Goal: Entertainment & Leisure: Consume media (video, audio)

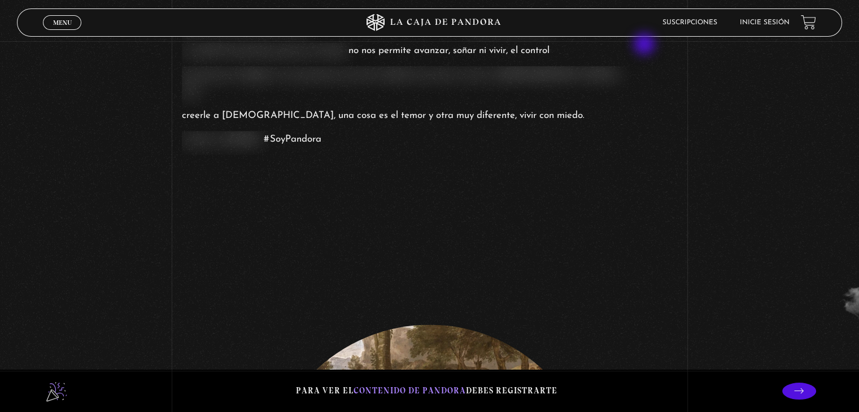
scroll to position [1186, 0]
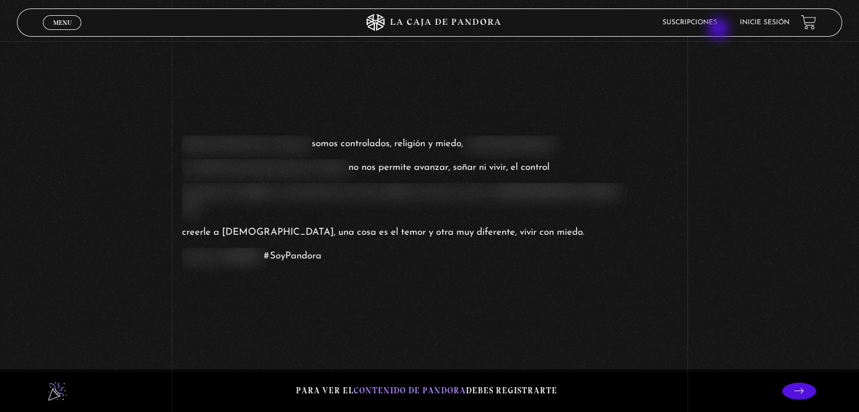
click at [712, 30] on li "Suscripciones" at bounding box center [690, 23] width 55 height 18
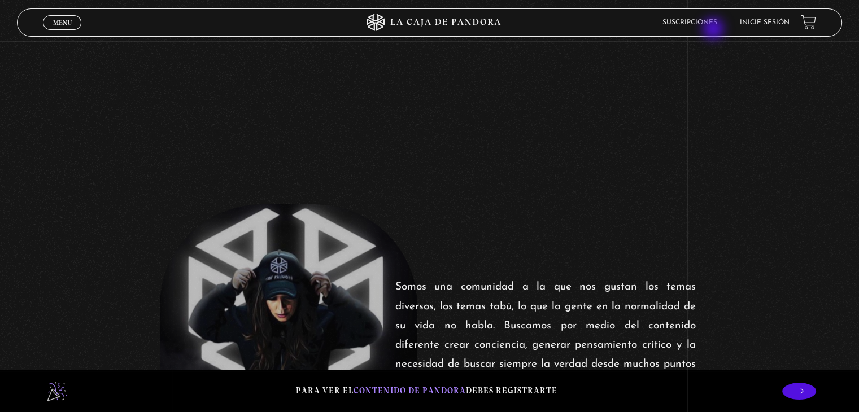
scroll to position [0, 0]
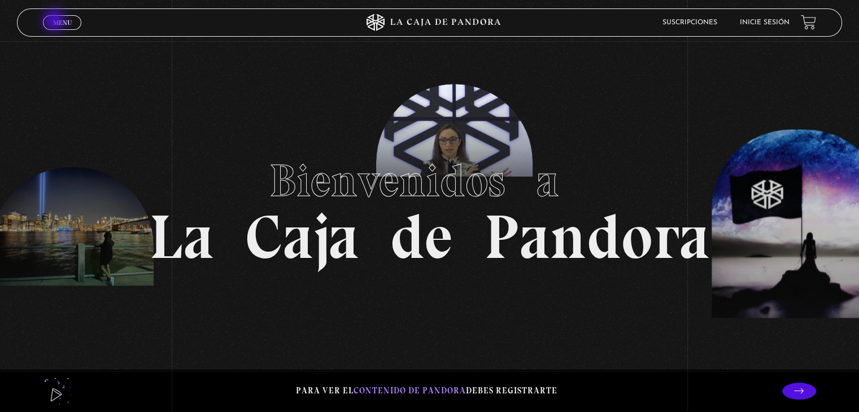
click at [55, 21] on span "Menu" at bounding box center [62, 22] width 19 height 7
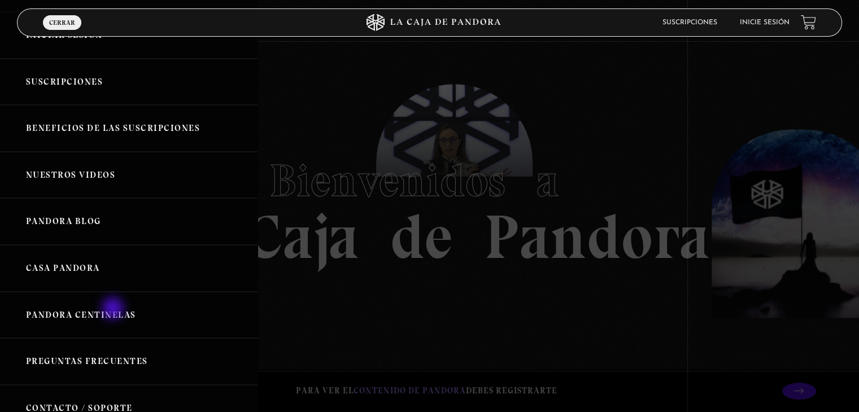
scroll to position [113, 0]
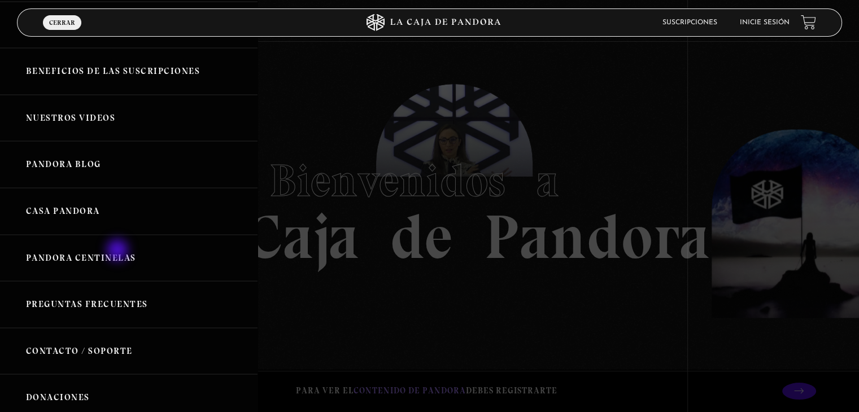
click at [119, 250] on link "Pandora Centinelas" at bounding box center [129, 258] width 258 height 47
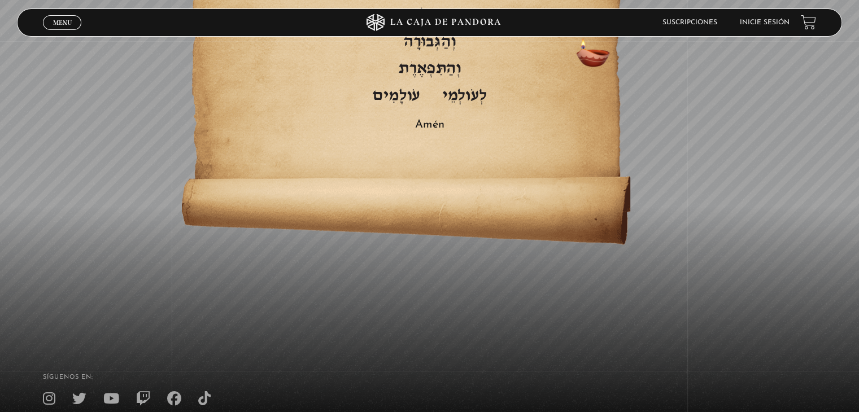
scroll to position [2458, 0]
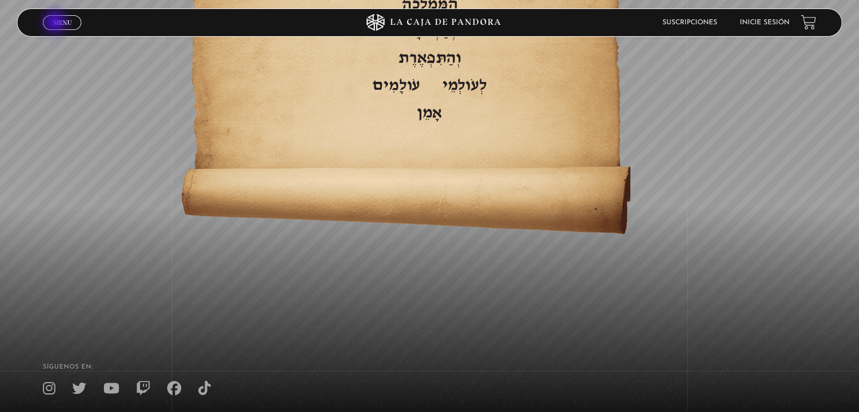
drag, startPoint x: 56, startPoint y: 23, endPoint x: 60, endPoint y: 49, distance: 26.3
click at [56, 24] on span "Menu" at bounding box center [62, 22] width 19 height 7
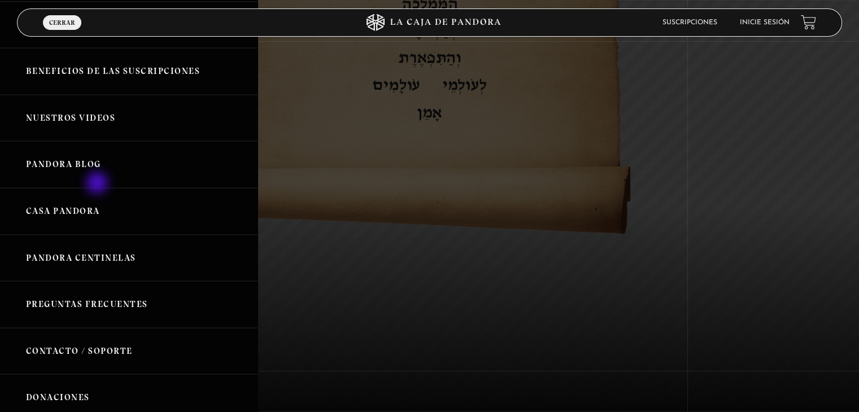
scroll to position [0, 0]
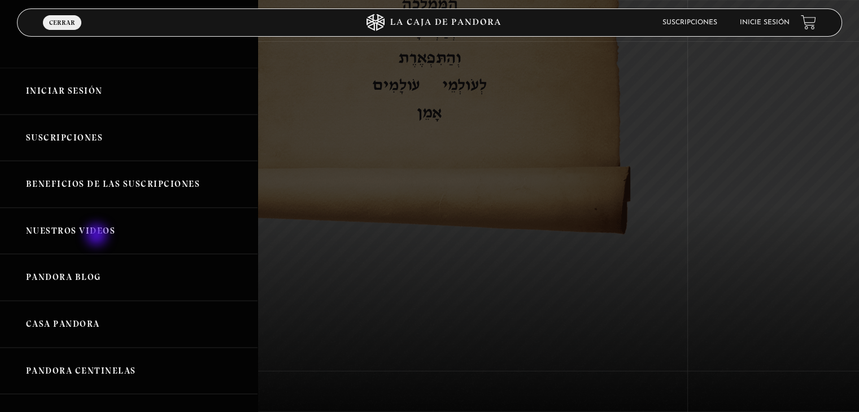
click at [98, 236] on link "Nuestros Videos" at bounding box center [129, 231] width 258 height 47
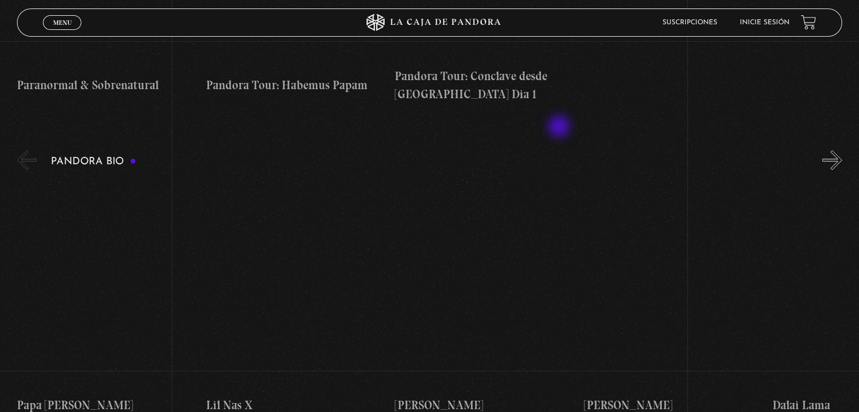
scroll to position [1073, 0]
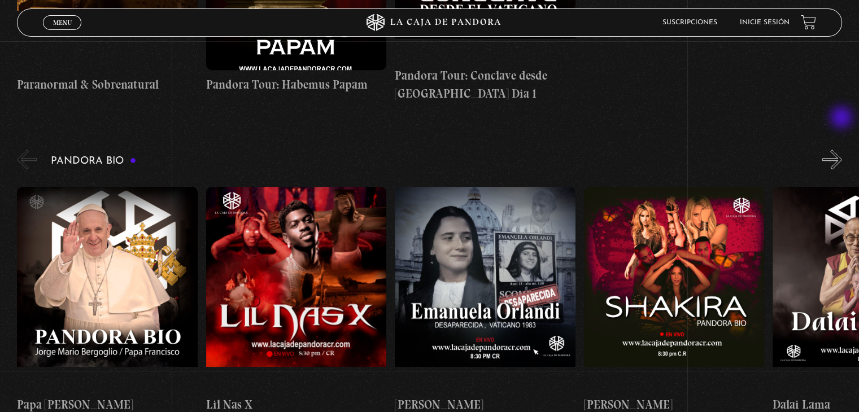
click at [842, 150] on button "»" at bounding box center [833, 160] width 20 height 20
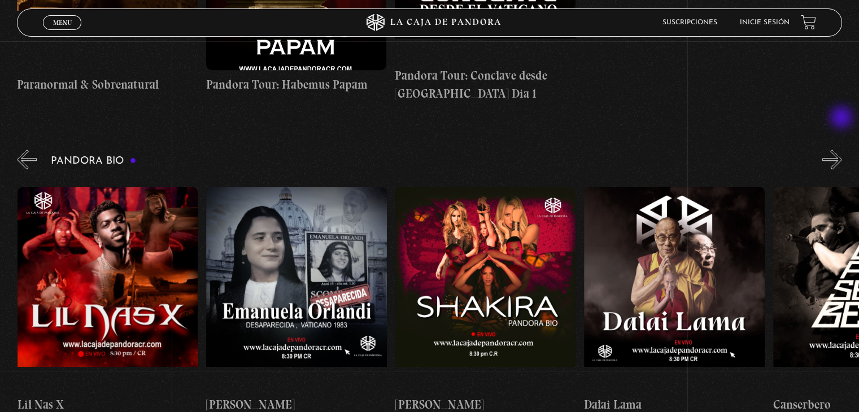
click at [842, 150] on button "»" at bounding box center [833, 160] width 20 height 20
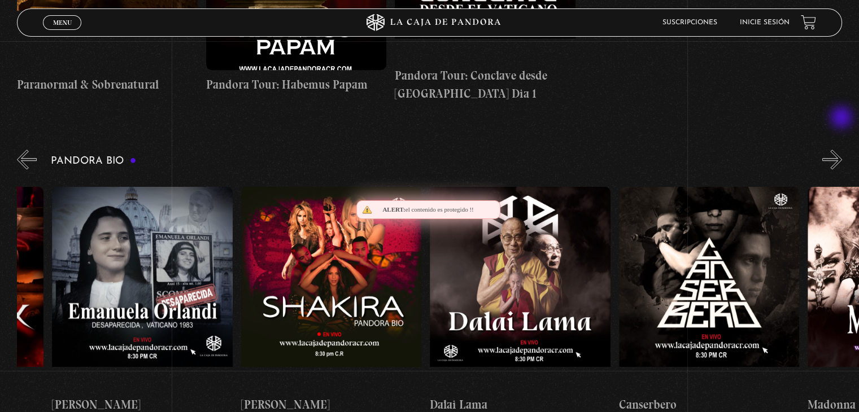
click at [842, 150] on button "»" at bounding box center [833, 160] width 20 height 20
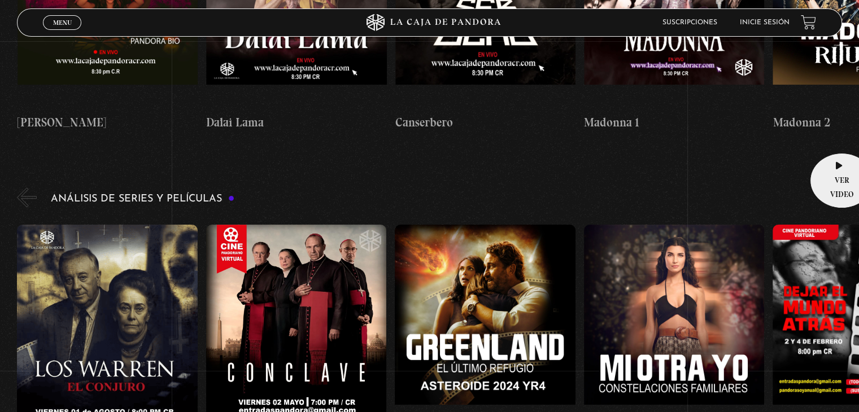
scroll to position [1412, 0]
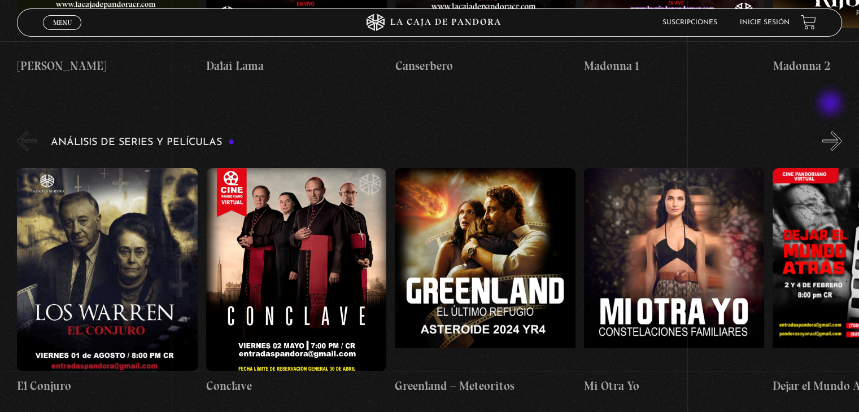
click at [832, 131] on button "»" at bounding box center [833, 141] width 20 height 20
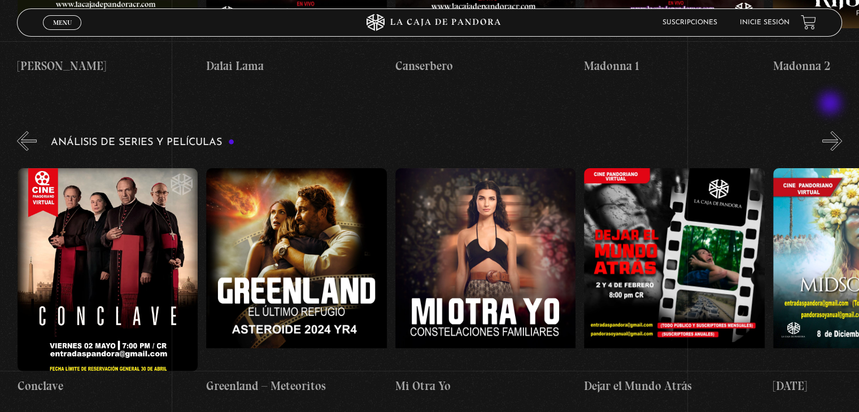
click at [832, 131] on button "»" at bounding box center [833, 141] width 20 height 20
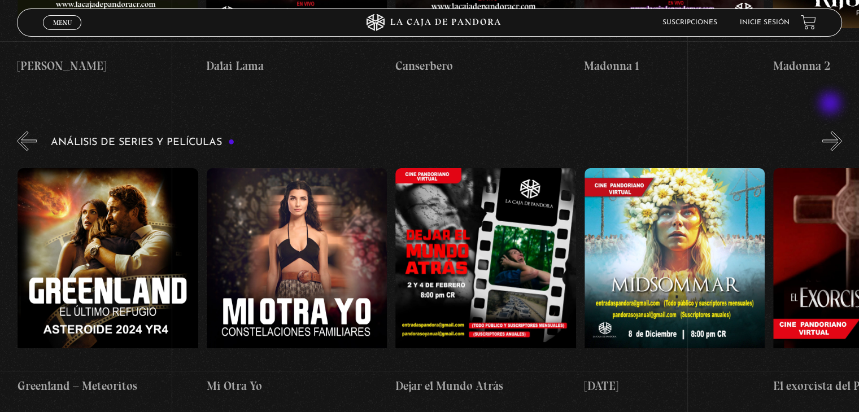
scroll to position [0, 377]
click at [832, 131] on button "»" at bounding box center [833, 141] width 20 height 20
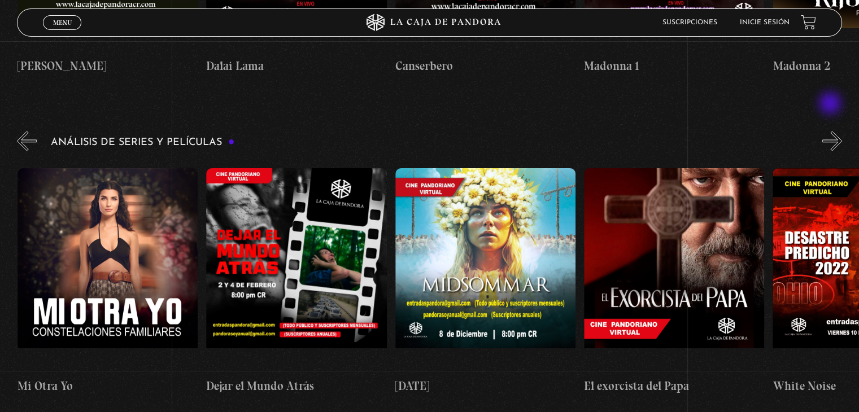
click at [832, 131] on button "»" at bounding box center [833, 141] width 20 height 20
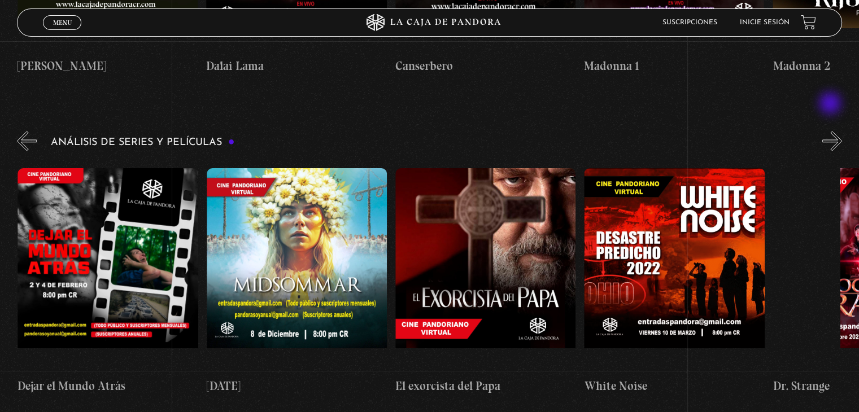
click at [832, 131] on button "»" at bounding box center [833, 141] width 20 height 20
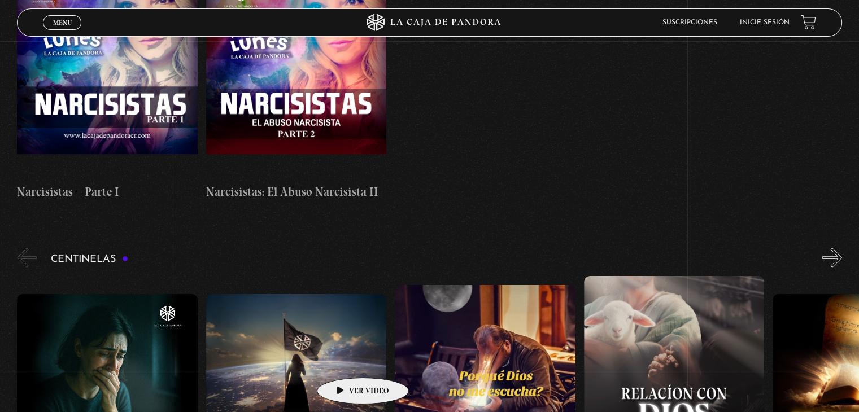
scroll to position [4463, 0]
click at [836, 248] on button "»" at bounding box center [833, 258] width 20 height 20
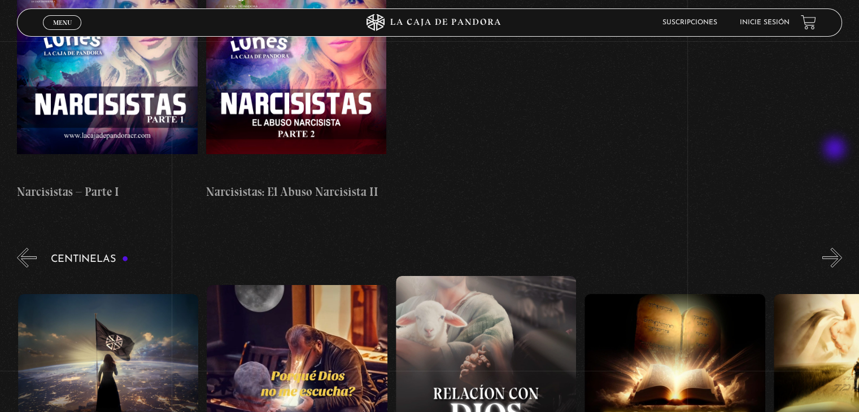
scroll to position [0, 189]
click at [834, 248] on button "»" at bounding box center [833, 258] width 20 height 20
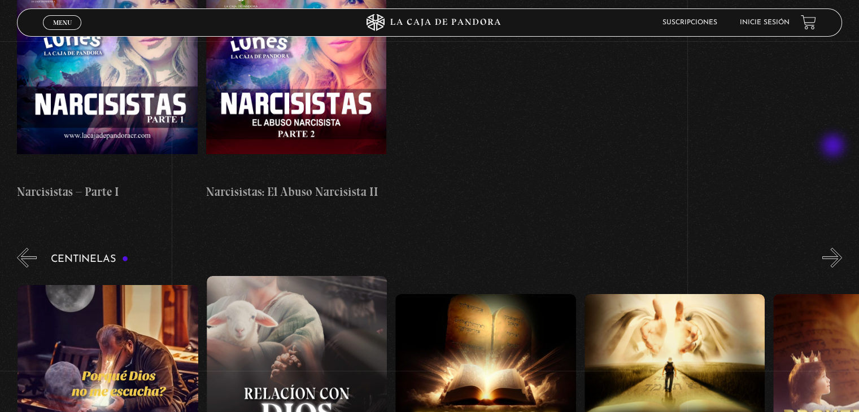
click at [834, 248] on button "»" at bounding box center [833, 258] width 20 height 20
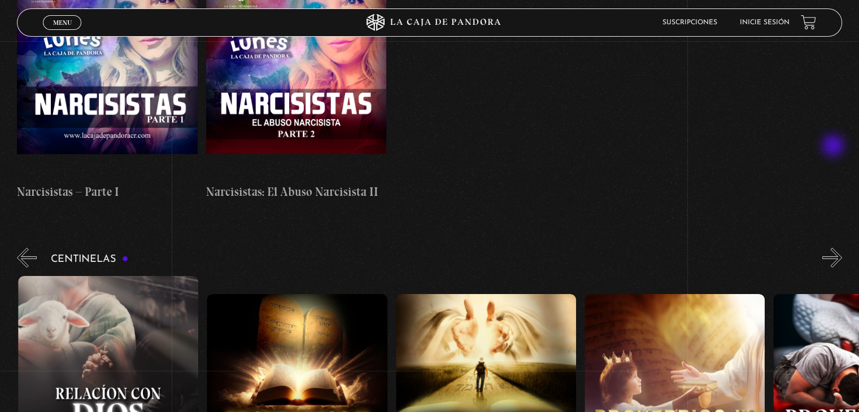
click at [834, 248] on button "»" at bounding box center [833, 258] width 20 height 20
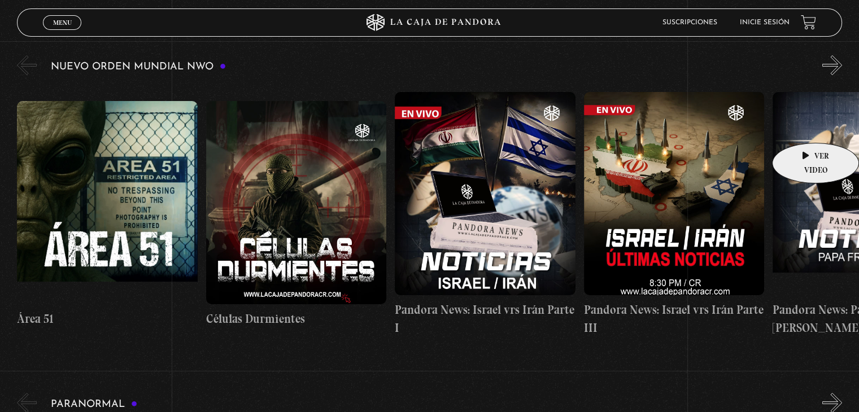
scroll to position [113, 0]
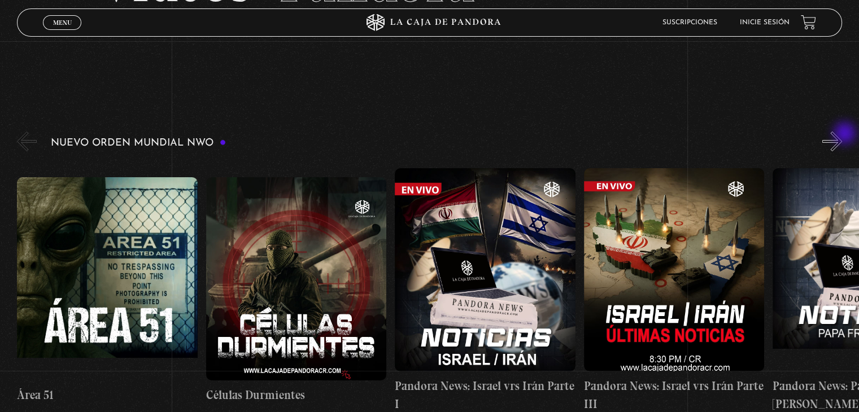
click at [842, 134] on button "»" at bounding box center [833, 142] width 20 height 20
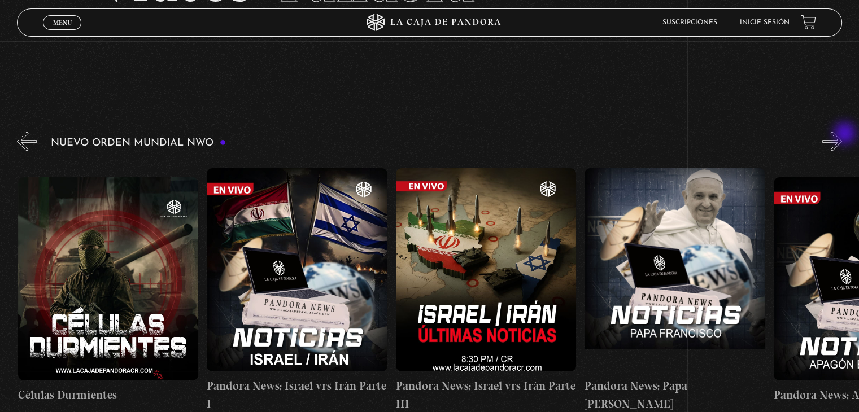
click at [842, 134] on button "»" at bounding box center [833, 142] width 20 height 20
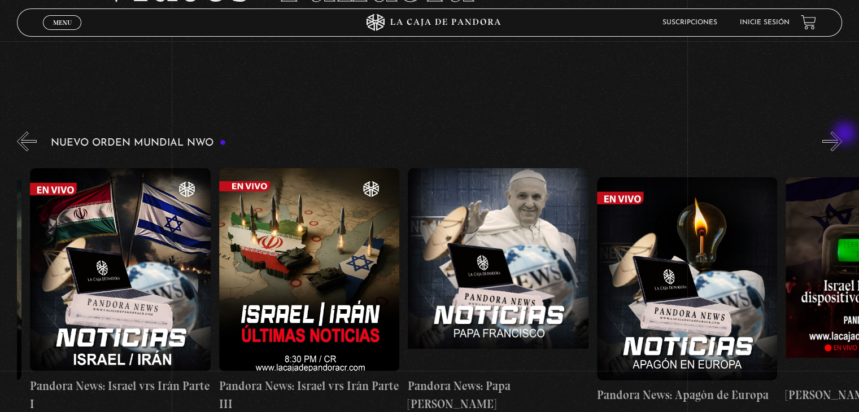
click at [842, 134] on button "»" at bounding box center [833, 142] width 20 height 20
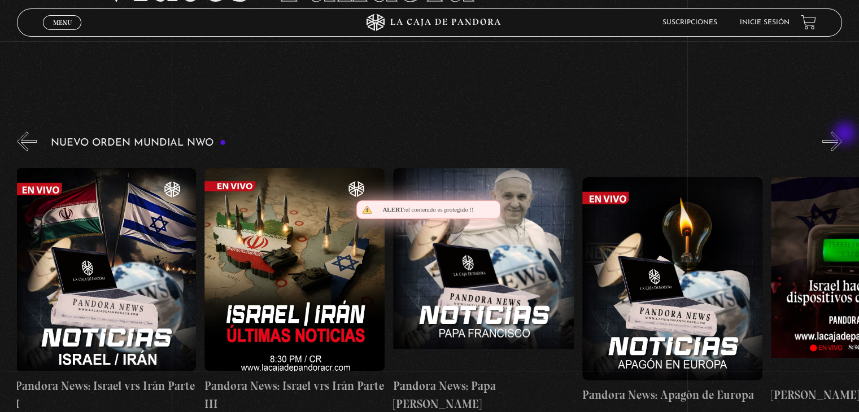
scroll to position [0, 567]
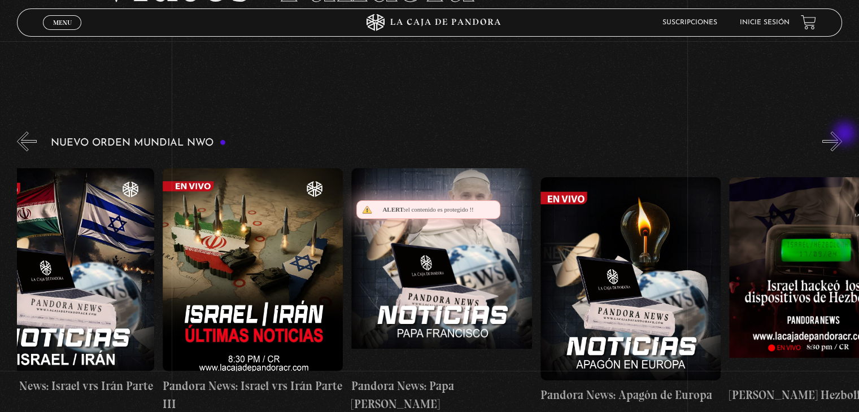
click at [842, 134] on button "»" at bounding box center [833, 142] width 20 height 20
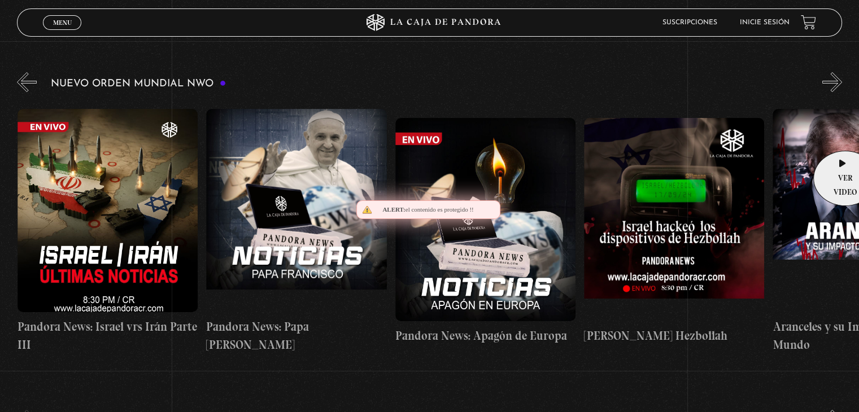
scroll to position [113, 0]
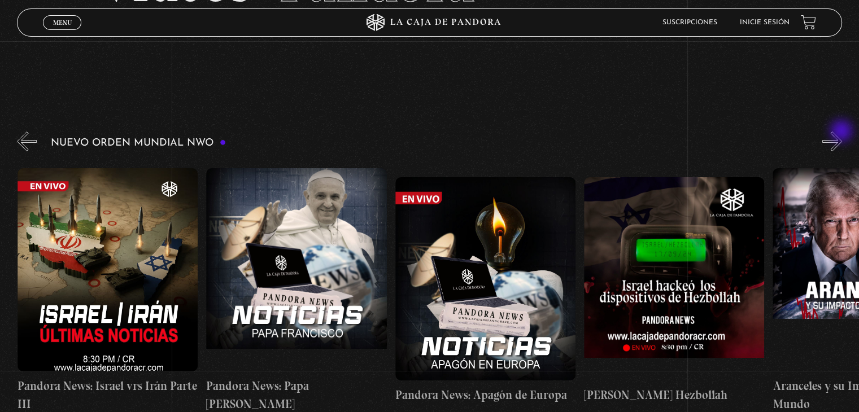
click at [842, 133] on button "»" at bounding box center [833, 142] width 20 height 20
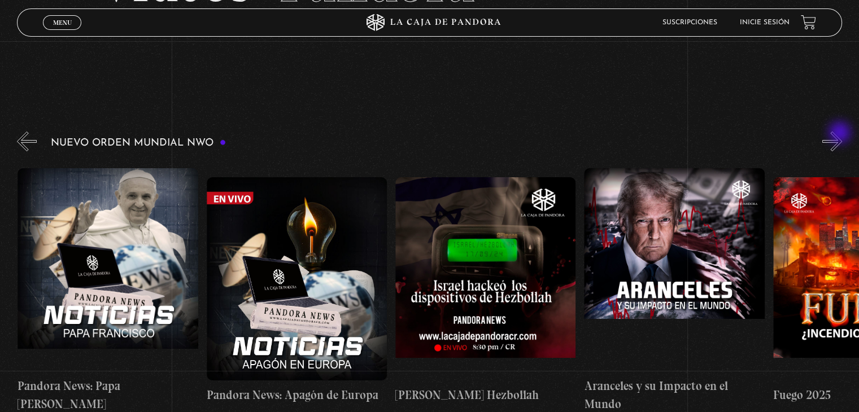
click at [841, 134] on button "»" at bounding box center [833, 142] width 20 height 20
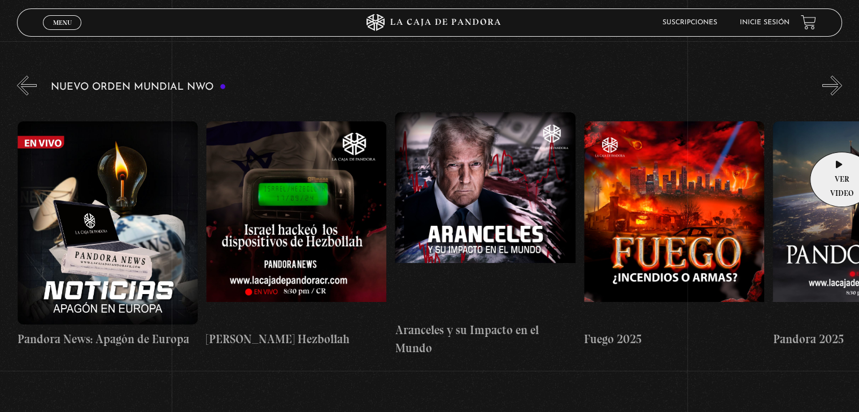
scroll to position [169, 0]
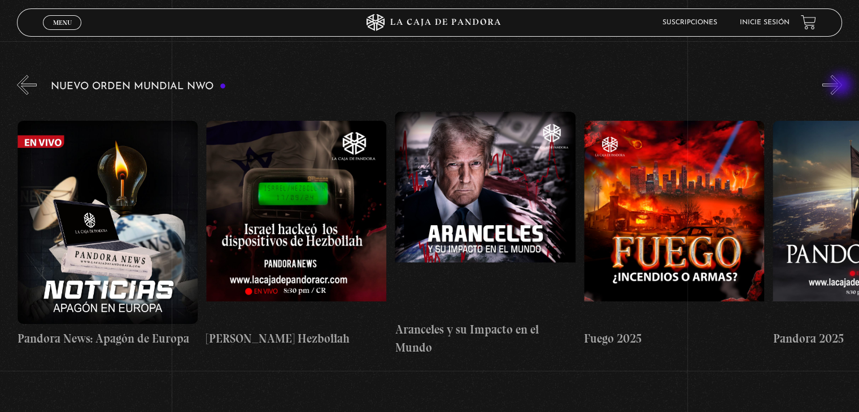
click at [842, 86] on button "»" at bounding box center [833, 85] width 20 height 20
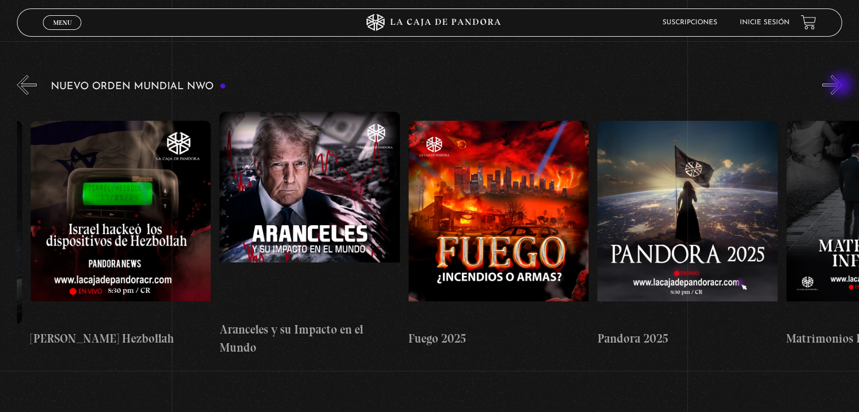
click at [842, 86] on button "»" at bounding box center [833, 85] width 20 height 20
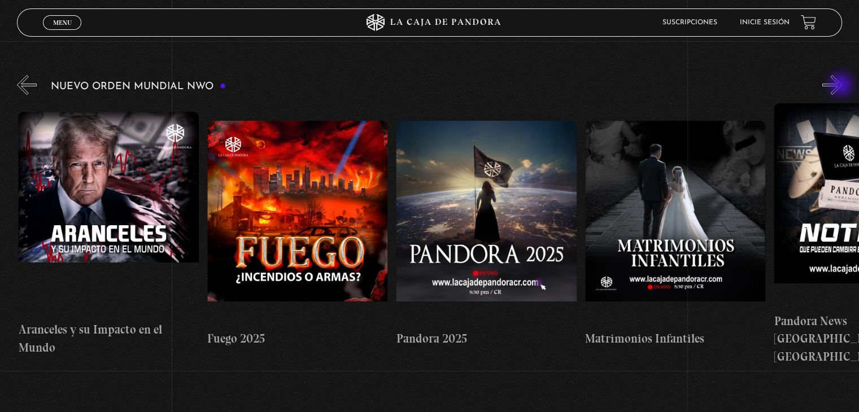
scroll to position [0, 1322]
click at [842, 86] on button "»" at bounding box center [833, 85] width 20 height 20
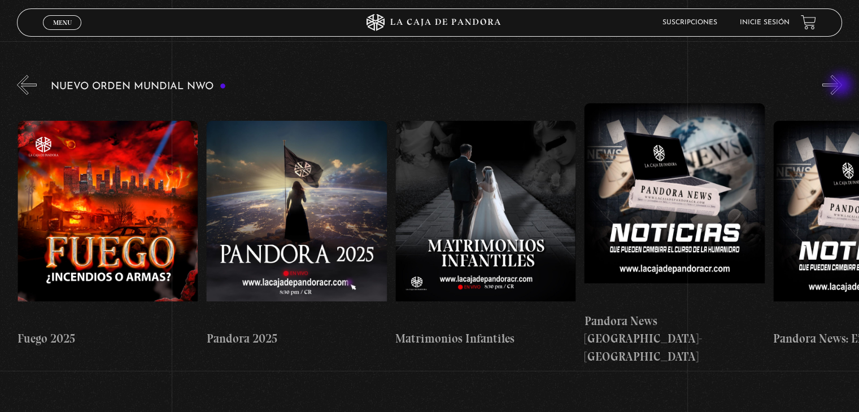
click at [842, 86] on button "»" at bounding box center [833, 85] width 20 height 20
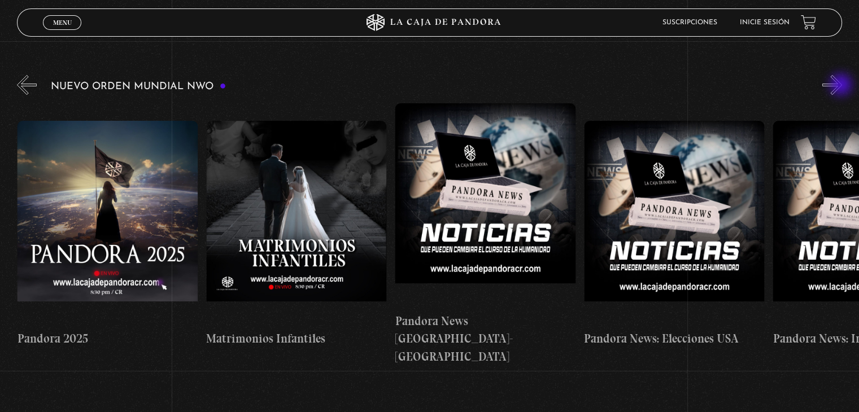
click at [842, 86] on button "»" at bounding box center [833, 85] width 20 height 20
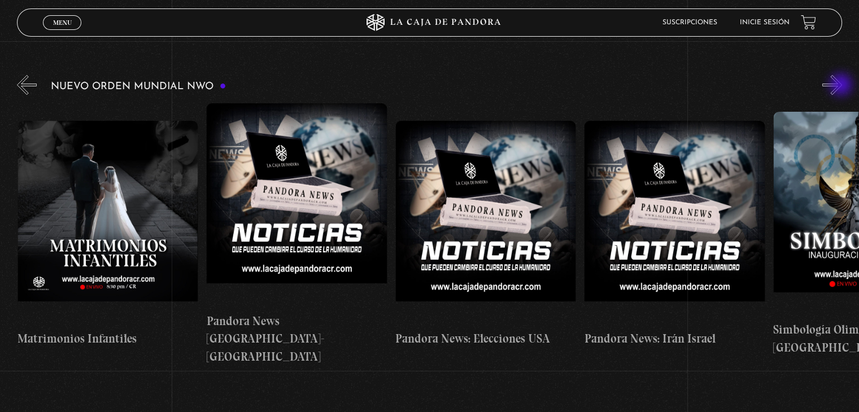
click at [842, 86] on button "»" at bounding box center [833, 85] width 20 height 20
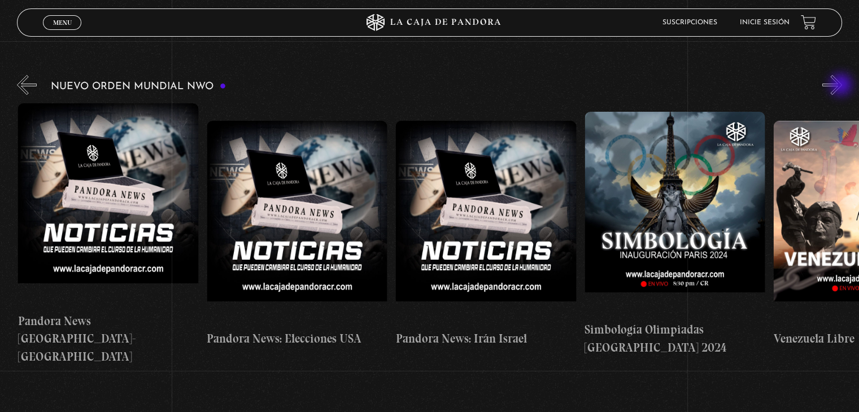
scroll to position [0, 2078]
click at [841, 83] on button "»" at bounding box center [833, 85] width 20 height 20
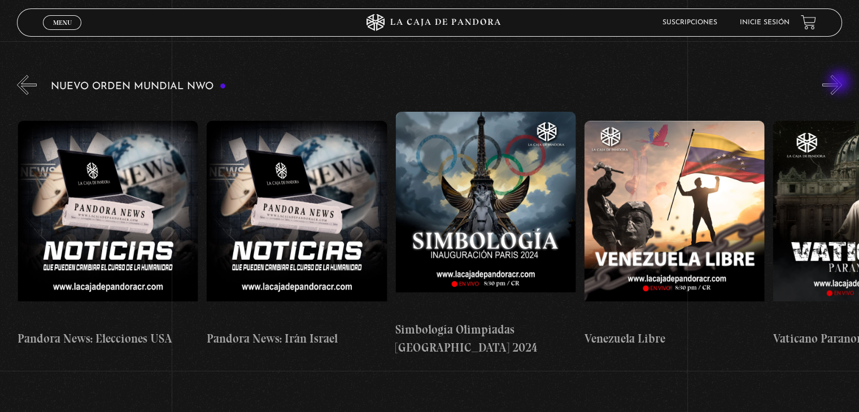
click at [841, 83] on button "»" at bounding box center [833, 85] width 20 height 20
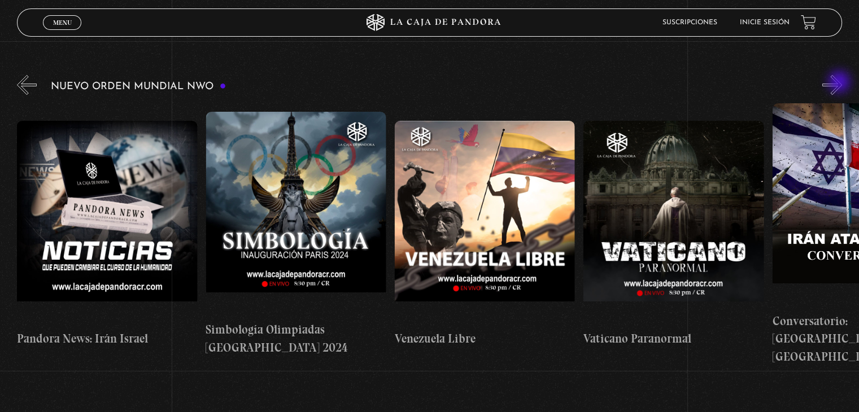
click at [841, 83] on button "»" at bounding box center [833, 85] width 20 height 20
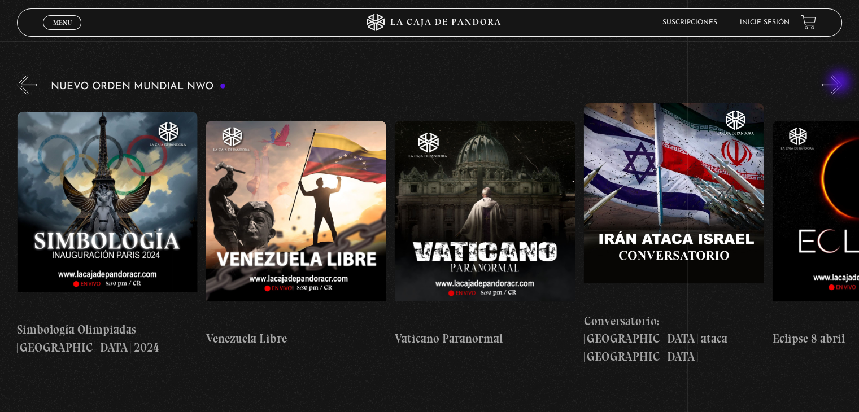
click at [841, 83] on button "»" at bounding box center [833, 85] width 20 height 20
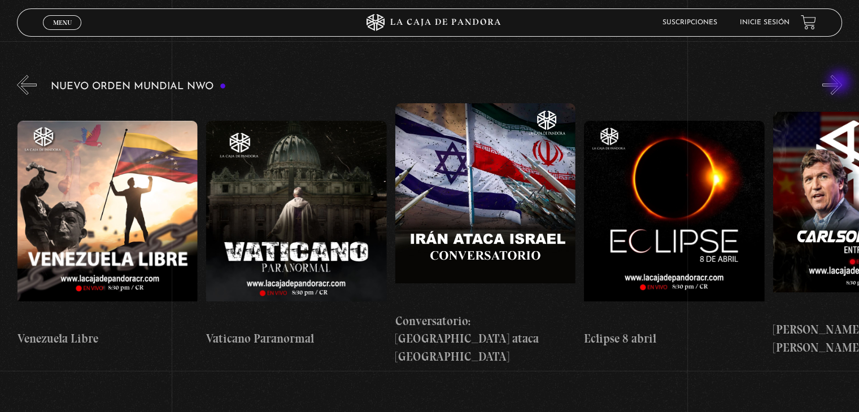
click at [841, 83] on button "»" at bounding box center [833, 85] width 20 height 20
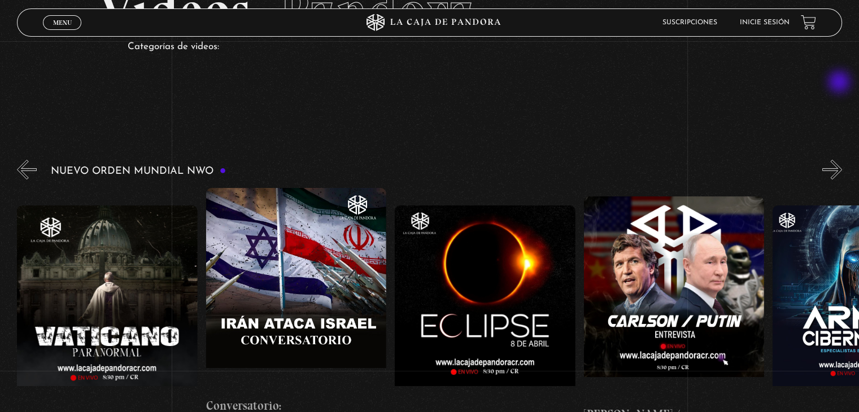
scroll to position [113, 0]
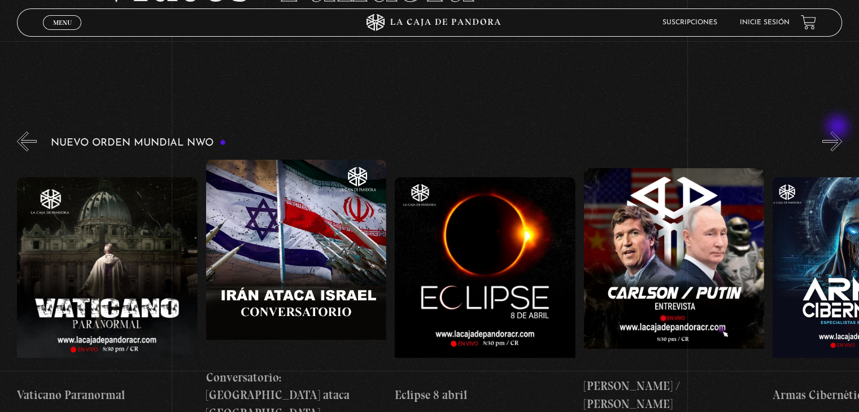
click at [839, 132] on button "»" at bounding box center [833, 142] width 20 height 20
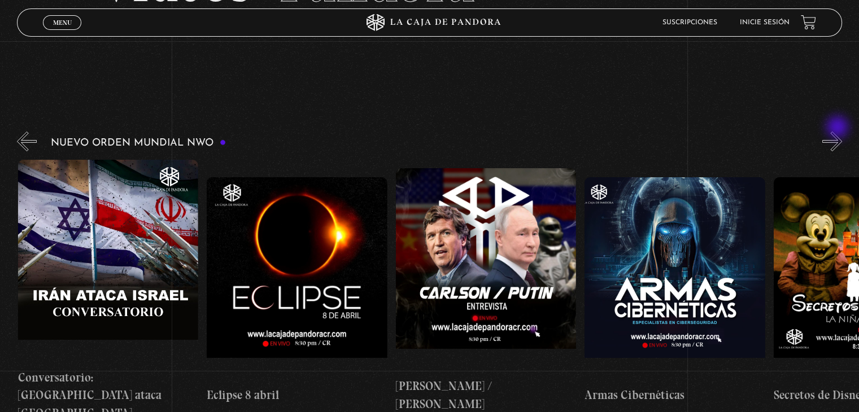
scroll to position [0, 3212]
click at [839, 132] on button "»" at bounding box center [833, 142] width 20 height 20
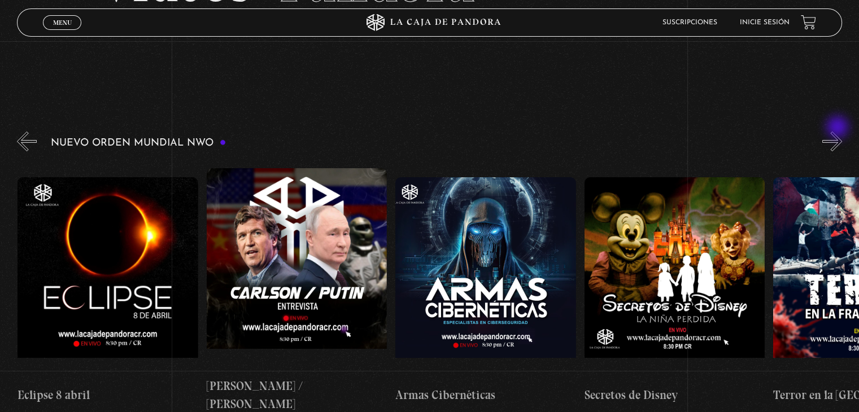
scroll to position [0, 3401]
click at [839, 132] on button "»" at bounding box center [833, 142] width 20 height 20
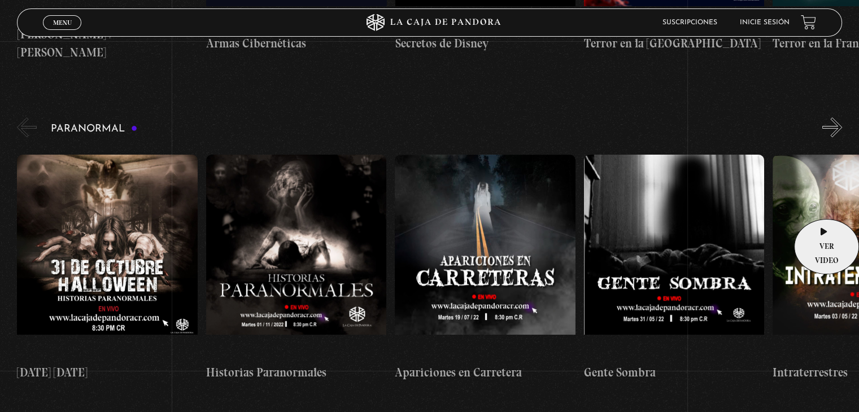
scroll to position [452, 0]
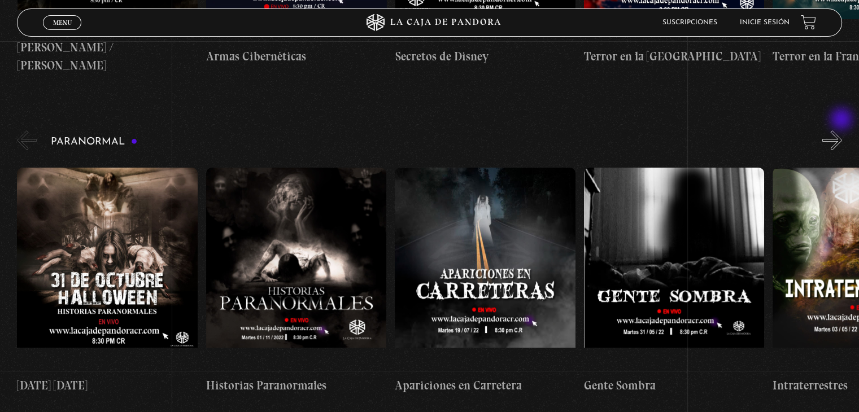
click at [842, 131] on button "»" at bounding box center [833, 141] width 20 height 20
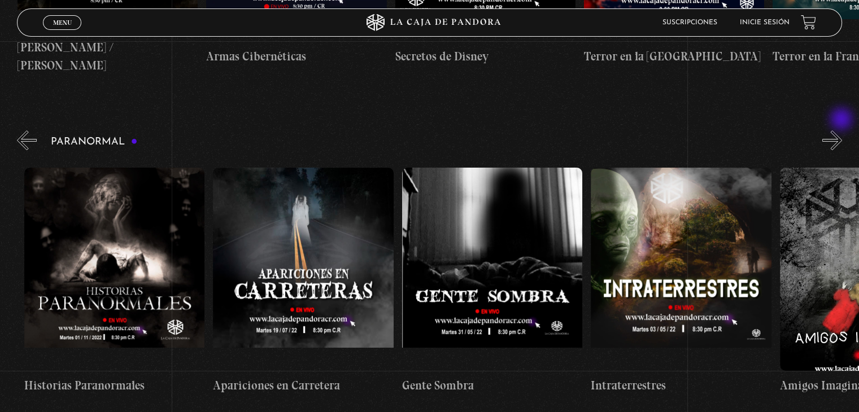
click at [842, 131] on button "»" at bounding box center [833, 141] width 20 height 20
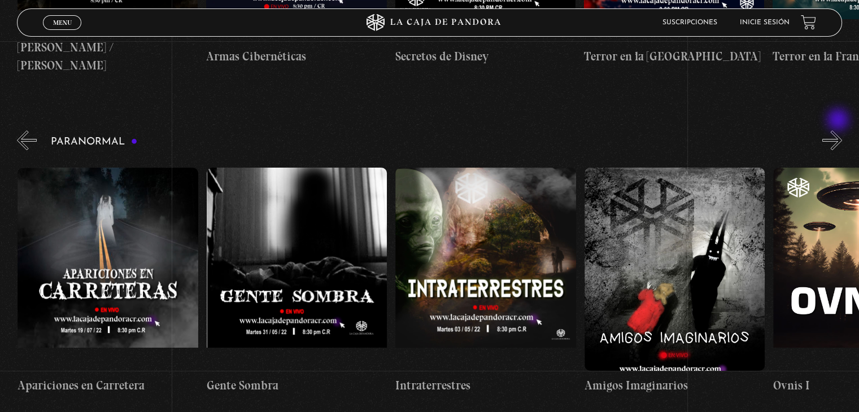
click at [840, 131] on button "»" at bounding box center [833, 141] width 20 height 20
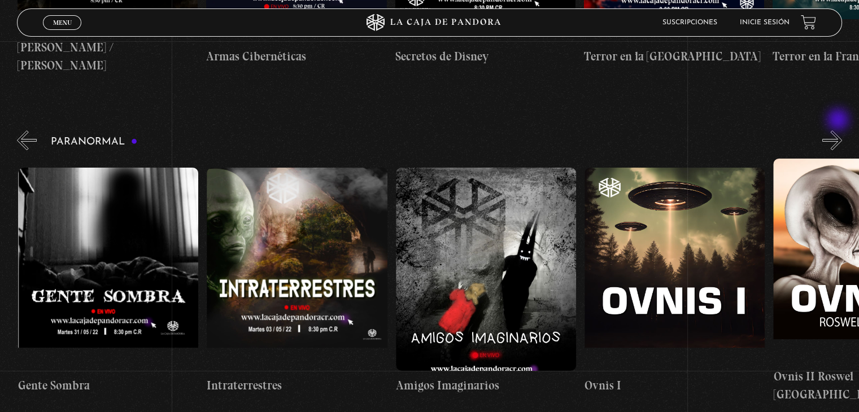
click at [840, 131] on button "»" at bounding box center [833, 141] width 20 height 20
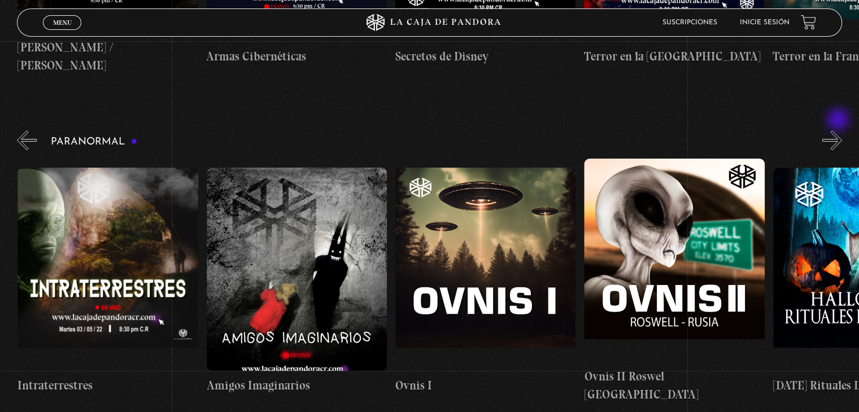
click at [840, 131] on button "»" at bounding box center [833, 141] width 20 height 20
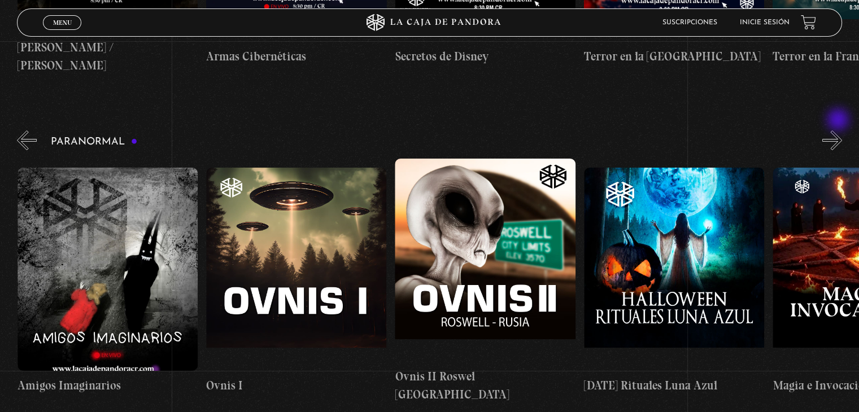
click at [840, 131] on button "»" at bounding box center [833, 141] width 20 height 20
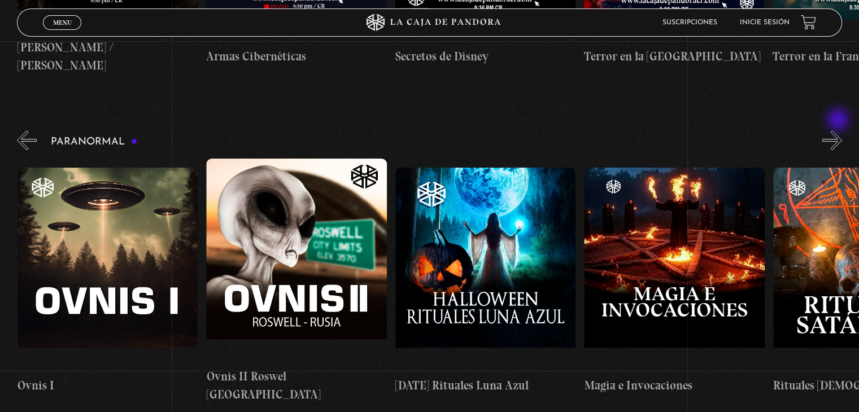
click at [840, 131] on button "»" at bounding box center [833, 141] width 20 height 20
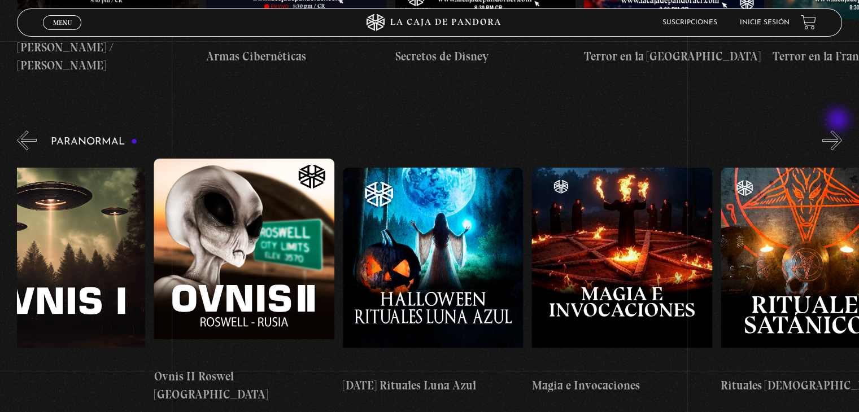
scroll to position [0, 1228]
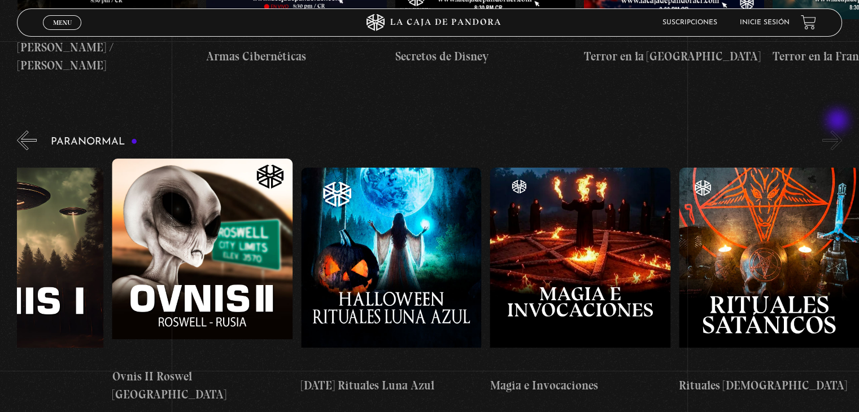
click at [839, 131] on button "»" at bounding box center [833, 141] width 20 height 20
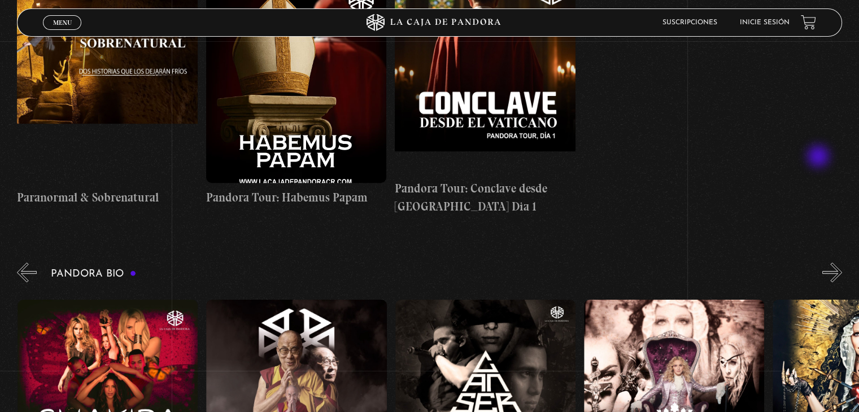
scroll to position [1130, 0]
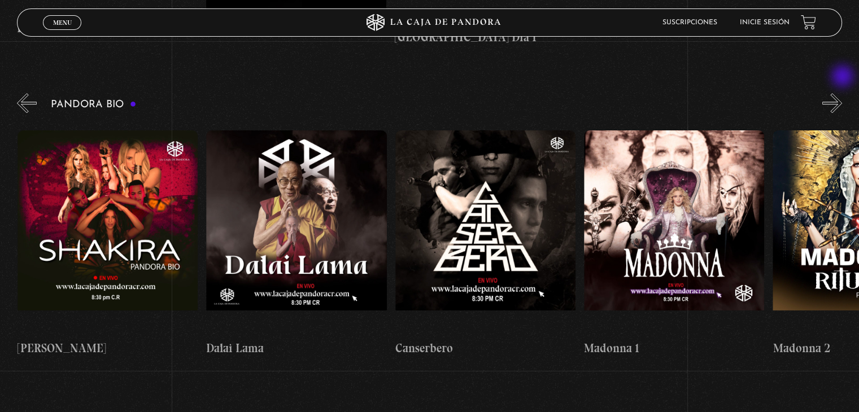
click at [842, 93] on button "»" at bounding box center [833, 103] width 20 height 20
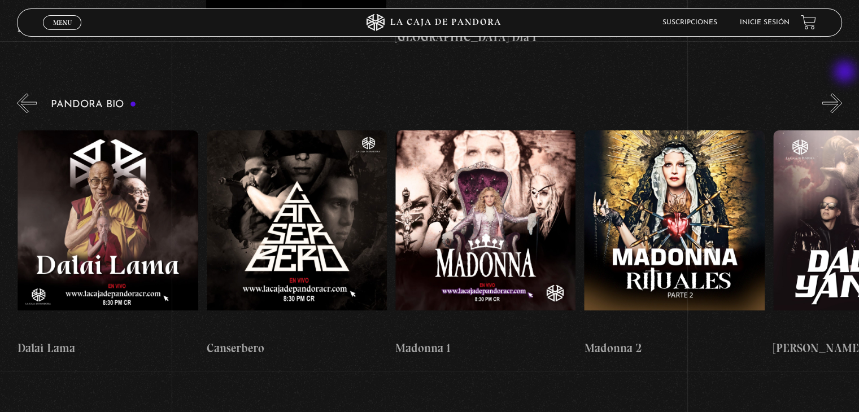
click at [842, 93] on button "»" at bounding box center [833, 103] width 20 height 20
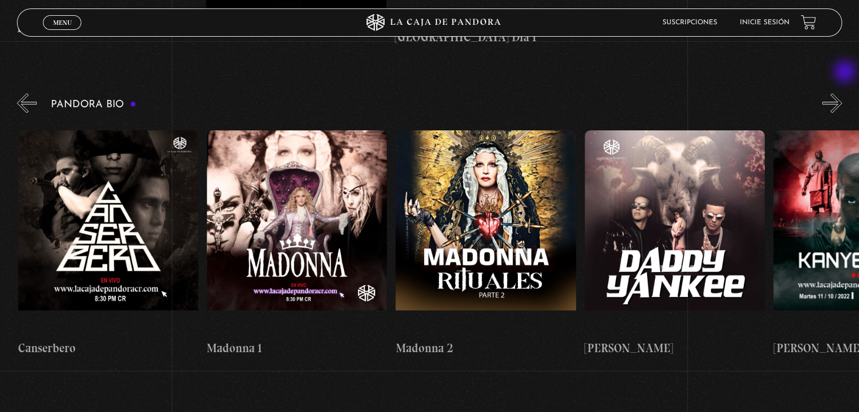
click at [842, 93] on button "»" at bounding box center [833, 103] width 20 height 20
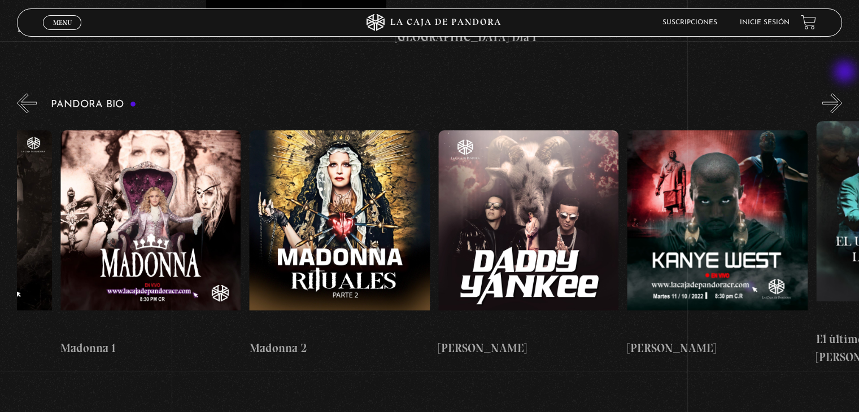
click at [842, 93] on button "»" at bounding box center [833, 103] width 20 height 20
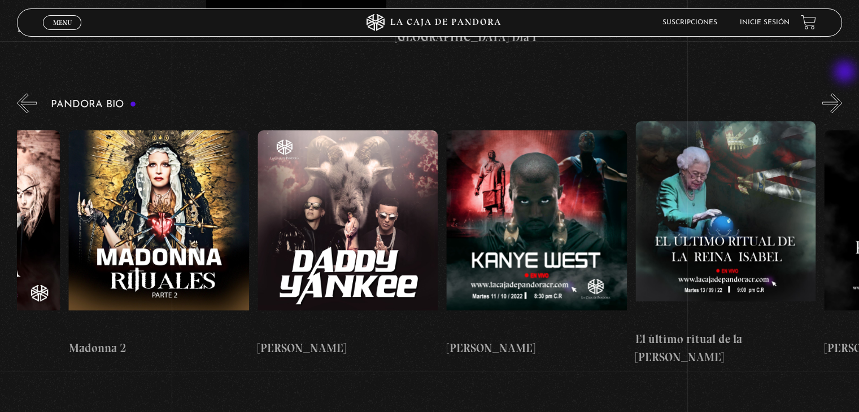
click at [842, 93] on button "»" at bounding box center [833, 103] width 20 height 20
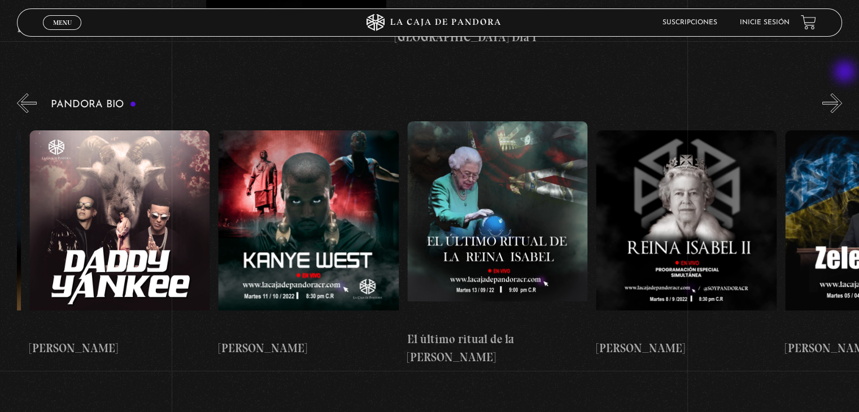
click at [842, 93] on button "»" at bounding box center [833, 103] width 20 height 20
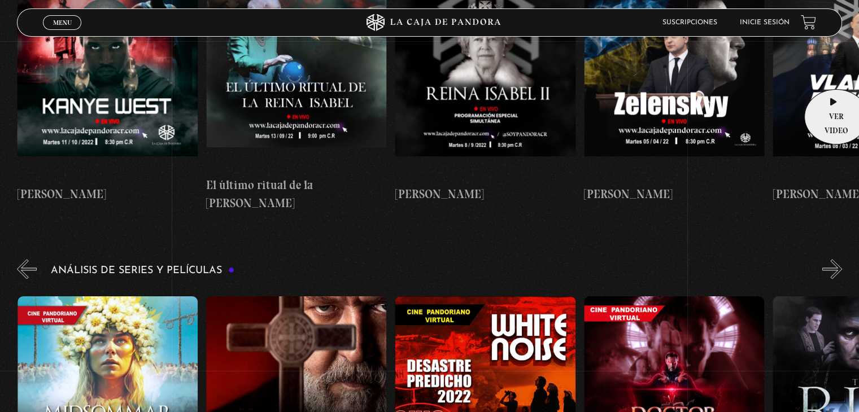
scroll to position [1356, 0]
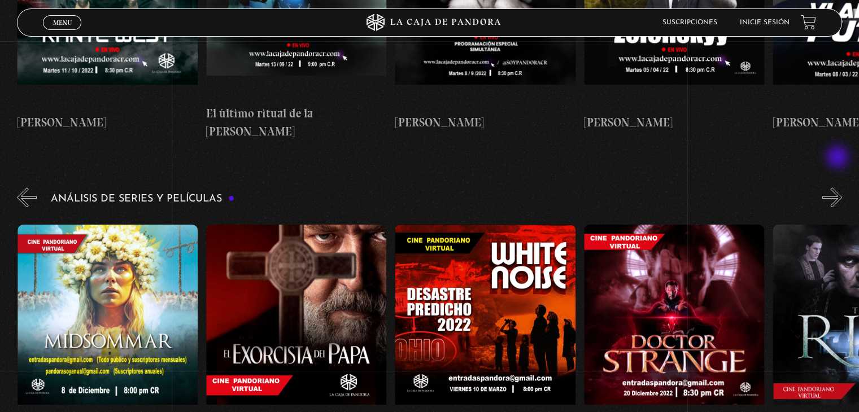
click at [839, 188] on button "»" at bounding box center [833, 198] width 20 height 20
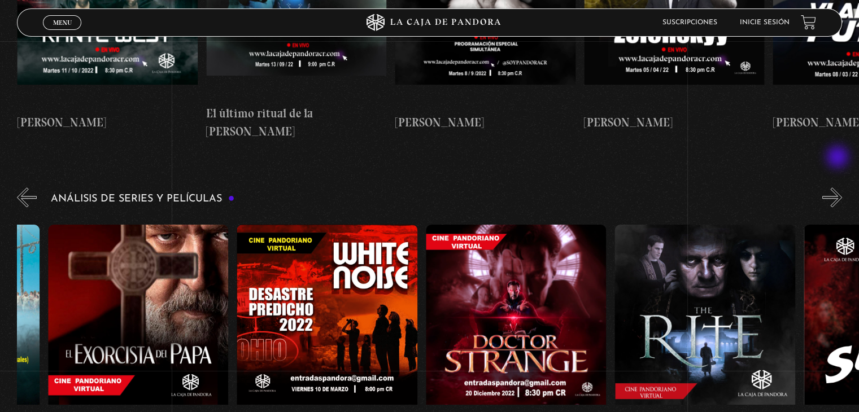
click at [839, 188] on button "»" at bounding box center [833, 198] width 20 height 20
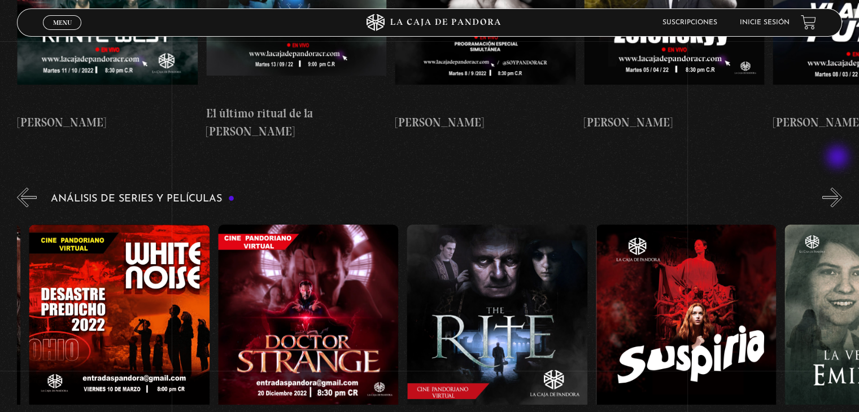
click at [839, 188] on button "»" at bounding box center [833, 198] width 20 height 20
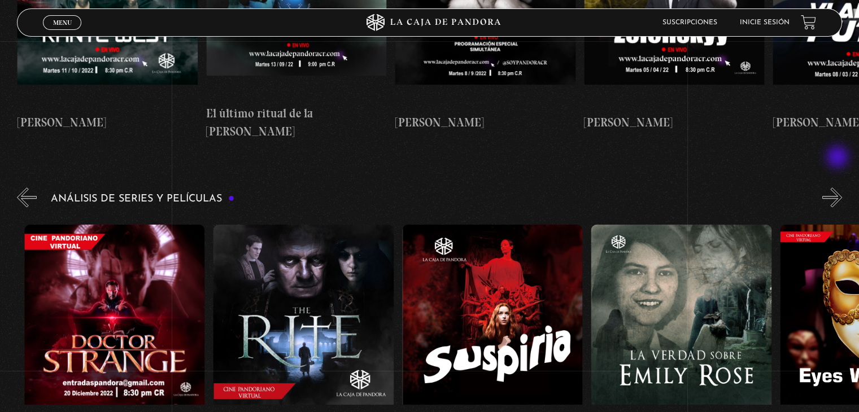
click at [839, 188] on button "»" at bounding box center [833, 198] width 20 height 20
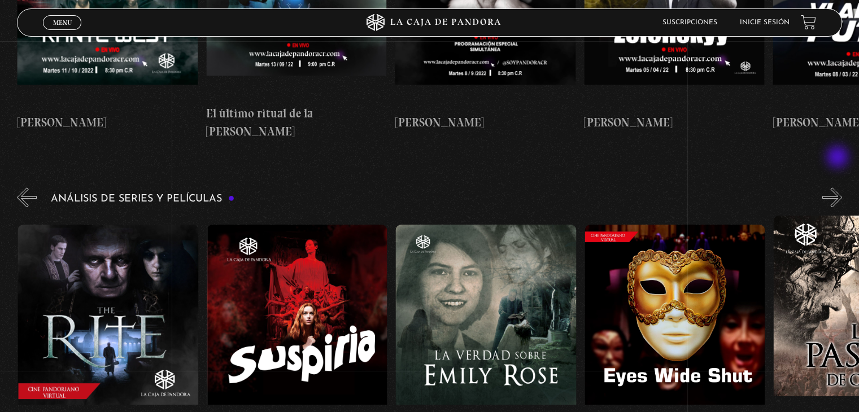
click at [839, 188] on button "»" at bounding box center [833, 198] width 20 height 20
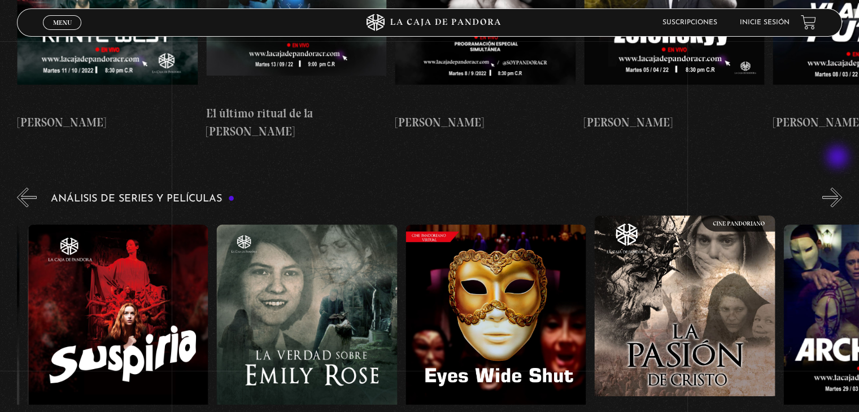
click at [839, 188] on button "»" at bounding box center [833, 198] width 20 height 20
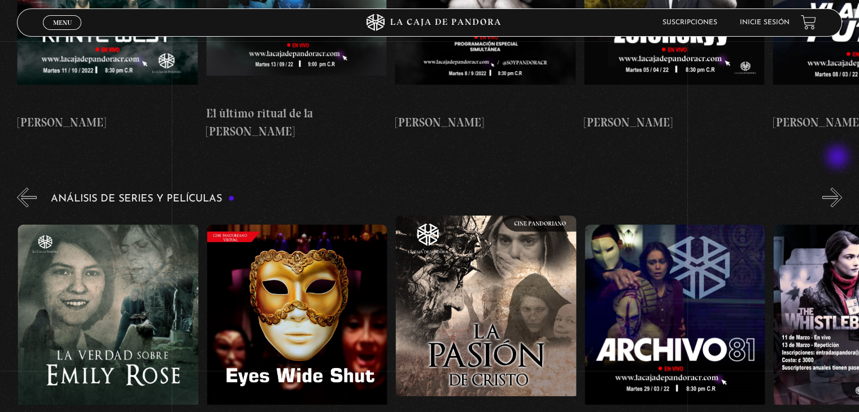
click at [839, 188] on button "»" at bounding box center [833, 198] width 20 height 20
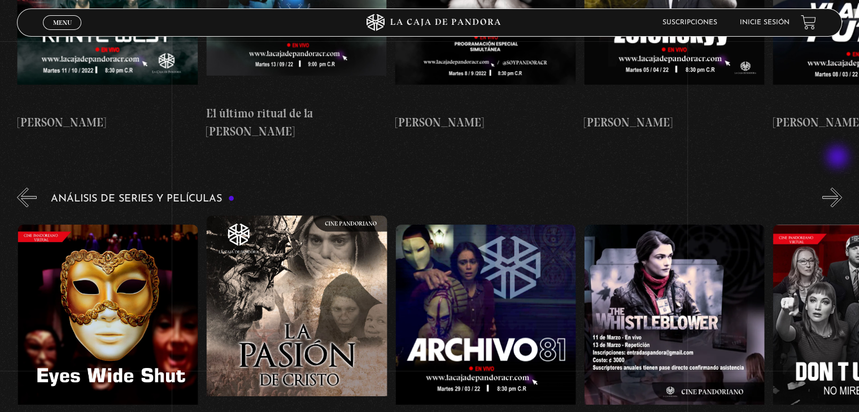
scroll to position [0, 2267]
click at [839, 188] on button "»" at bounding box center [833, 198] width 20 height 20
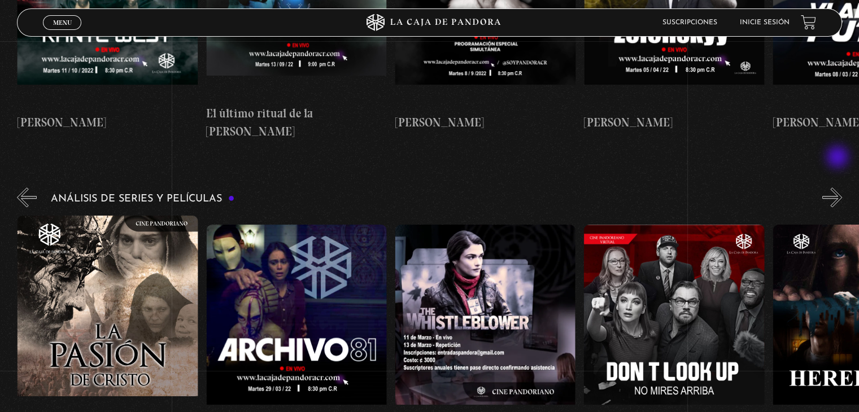
scroll to position [0, 2456]
click at [839, 188] on button "»" at bounding box center [833, 198] width 20 height 20
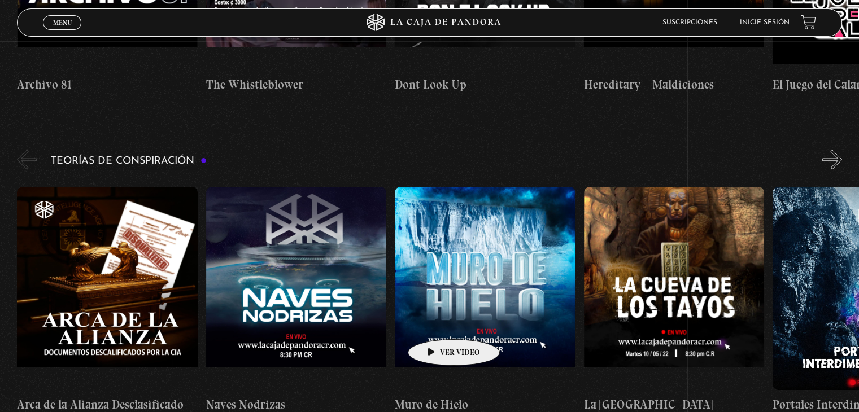
scroll to position [1695, 0]
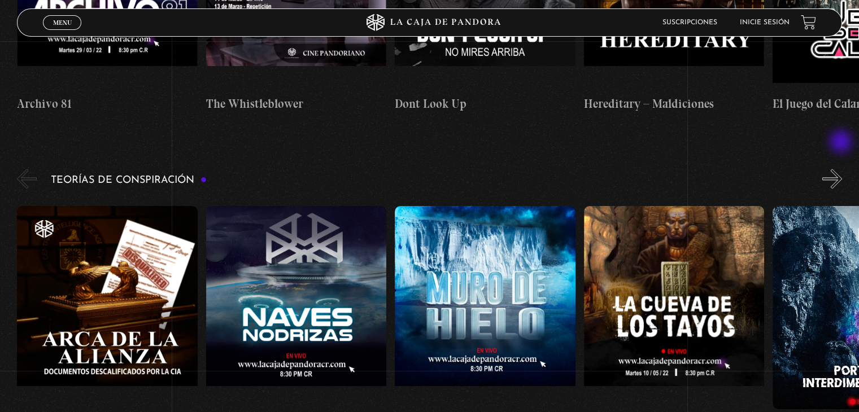
click at [842, 169] on button "»" at bounding box center [833, 179] width 20 height 20
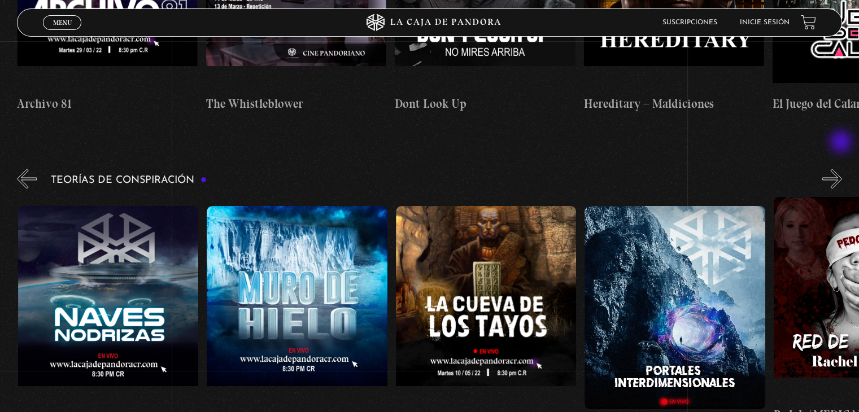
click at [842, 169] on button "»" at bounding box center [833, 179] width 20 height 20
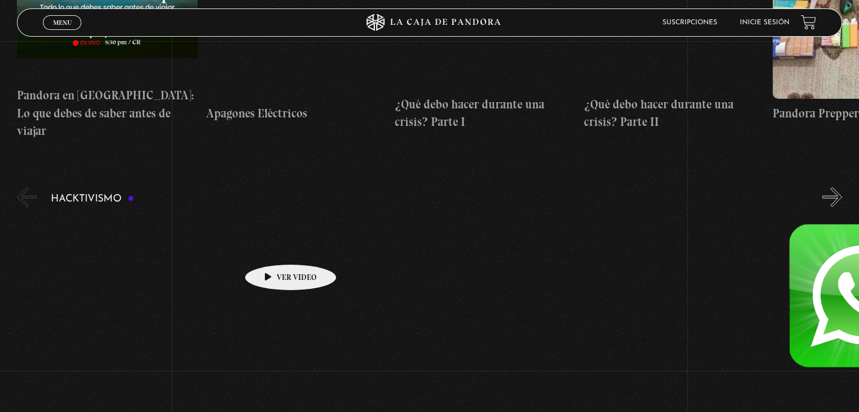
scroll to position [2655, 0]
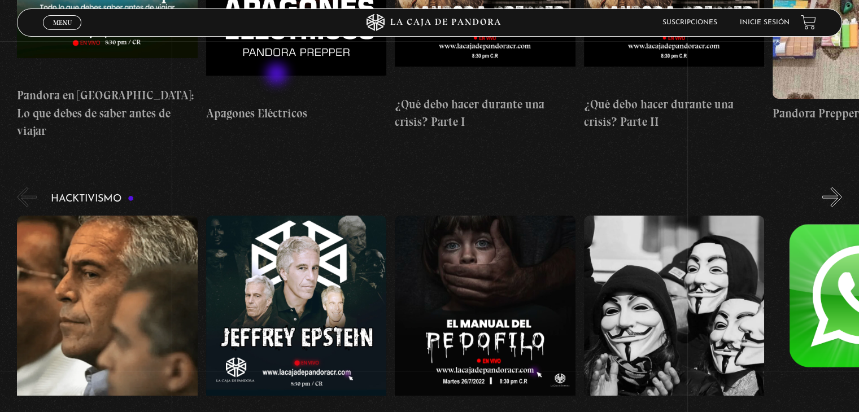
click at [278, 75] on section "Nuevo Orden Mundial NWO Área 51 Células Durmientes Pandora News: Israel vrs Irá…" at bounding box center [429, 284] width 859 height 5485
